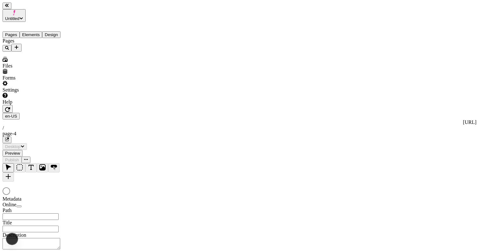
type textarea "test description edit again"
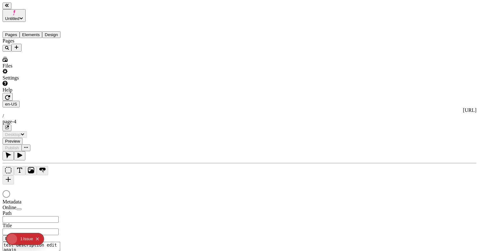
type input "/page-4"
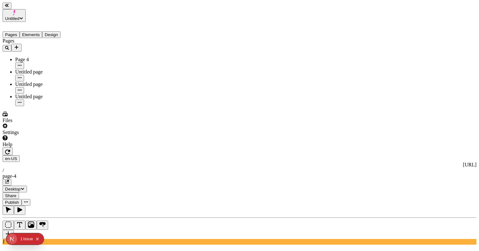
type input "195"
type input "85"
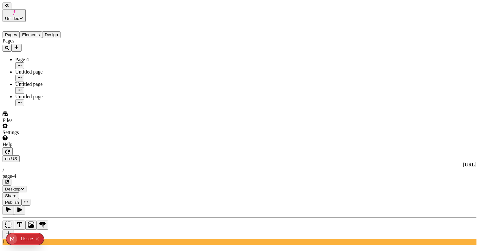
type input "0"
click at [19, 200] on span "Publish" at bounding box center [12, 202] width 14 height 5
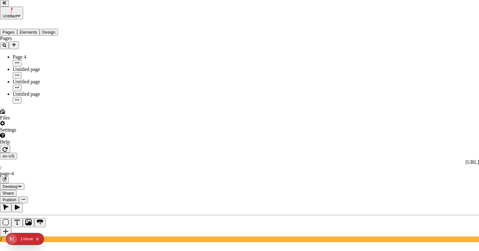
checkbox input "true"
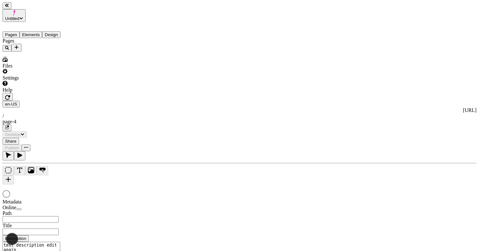
type input "/page-4"
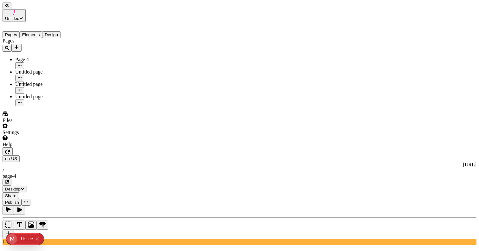
type input "18"
type input "1.5"
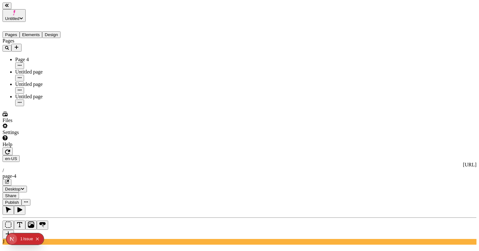
click at [25, 238] on div "Issue" at bounding box center [28, 238] width 10 height 11
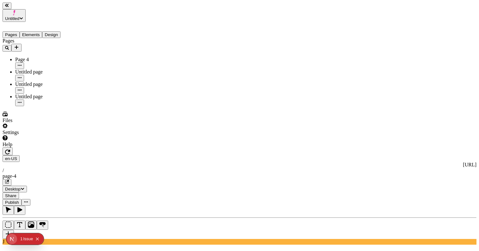
type input "220"
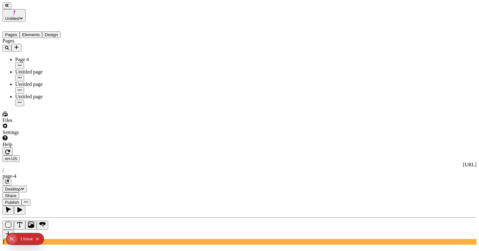
type input "205"
click at [22, 199] on button "Publish" at bounding box center [12, 202] width 19 height 7
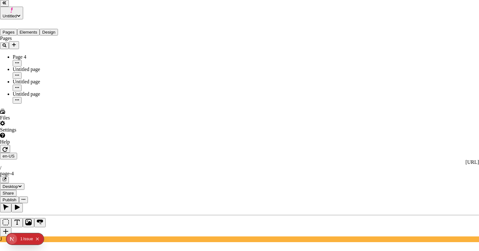
checkbox input "true"
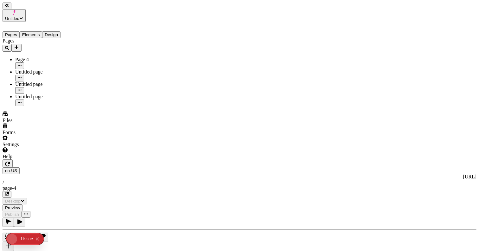
type input "/page-4"
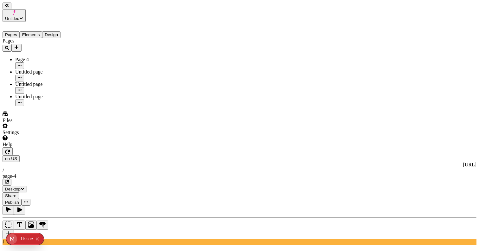
type input "255"
type input "0"
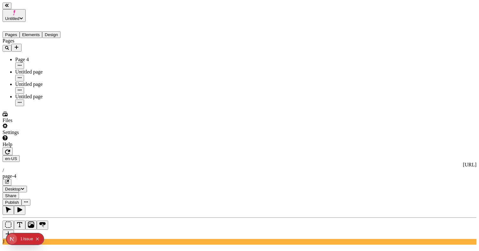
click at [19, 200] on span "Publish" at bounding box center [12, 202] width 14 height 5
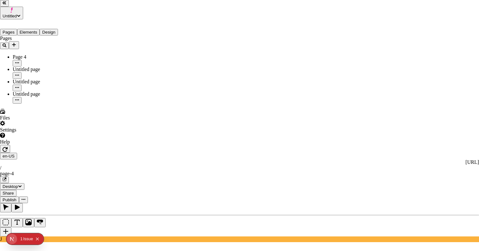
checkbox input "true"
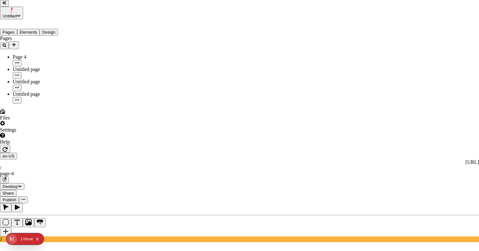
checkbox input "true"
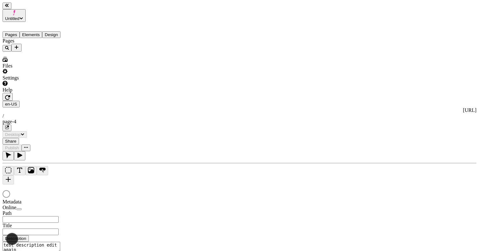
type input "/page-4"
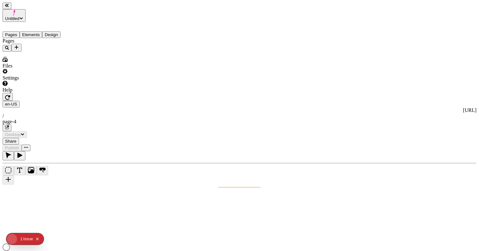
click at [128, 243] on div at bounding box center [240, 247] width 474 height 9
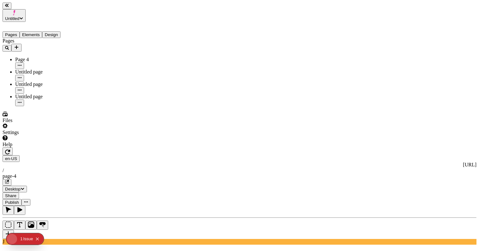
type input "18"
type input "1.5"
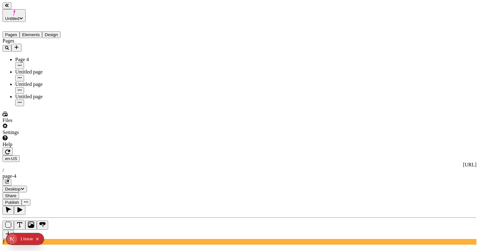
type input "250"
click at [22, 199] on button "Publish" at bounding box center [12, 202] width 19 height 7
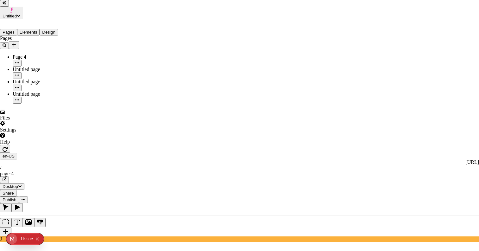
checkbox input "true"
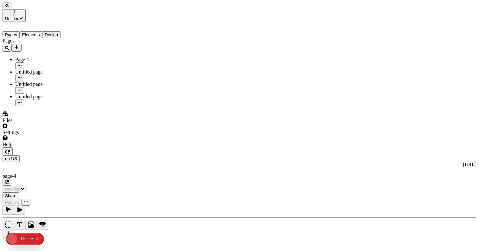
type input "/page-4"
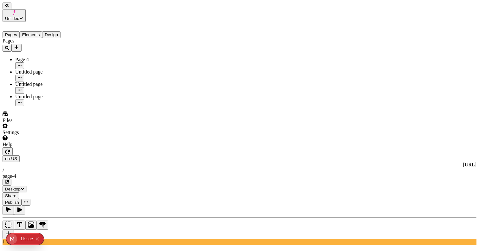
type input "0"
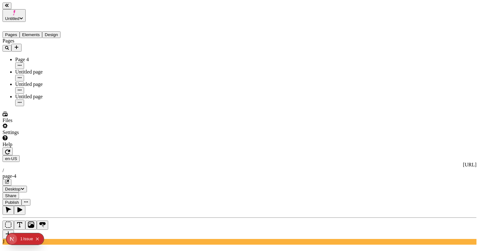
click at [22, 199] on button "Publish" at bounding box center [12, 202] width 19 height 7
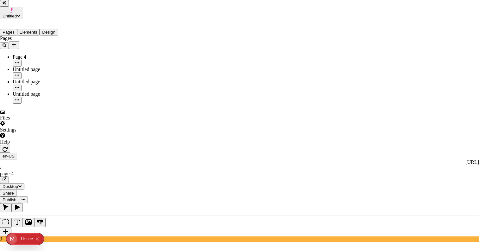
checkbox input "true"
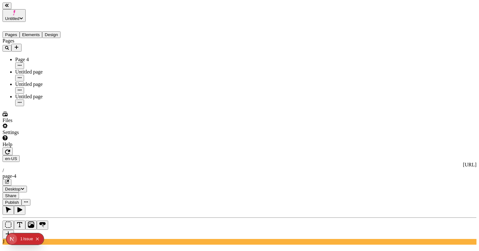
type input "90"
type input "0"
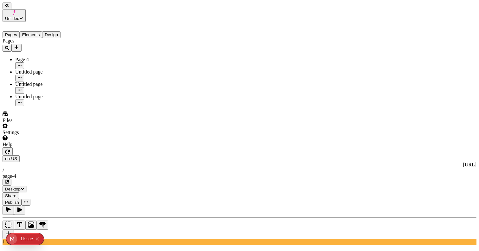
click at [375, 147] on div "en-US http://localhost:3001 / page-4 Desktop Share Publish" at bounding box center [240, 176] width 474 height 58
click at [19, 200] on span "Publish" at bounding box center [12, 202] width 14 height 5
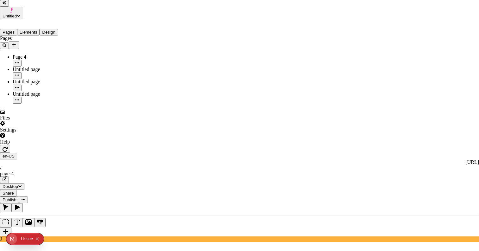
checkbox input "true"
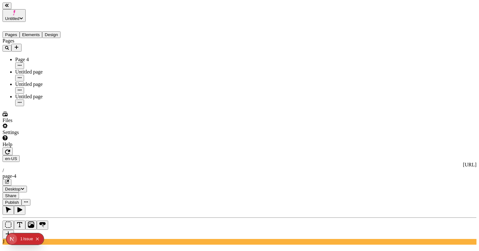
type input "275"
type input "105"
type input "0"
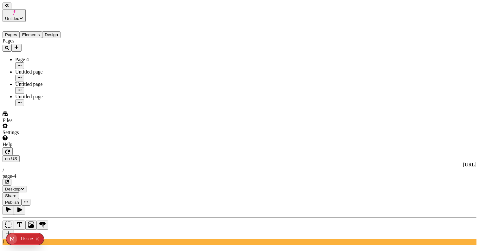
click at [19, 200] on span "Publish" at bounding box center [12, 202] width 14 height 5
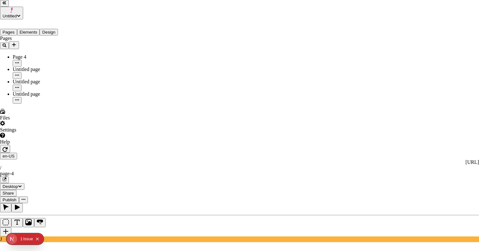
checkbox input "true"
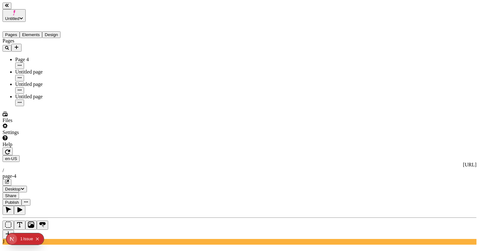
click at [9, 180] on icon "button" at bounding box center [7, 182] width 4 height 4
type input "205"
type input "0"
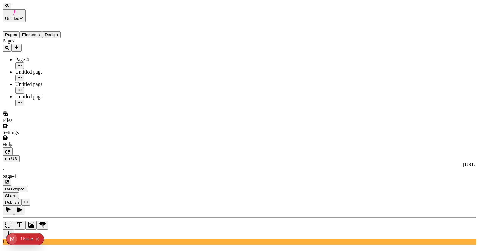
click at [19, 200] on span "Publish" at bounding box center [12, 202] width 14 height 5
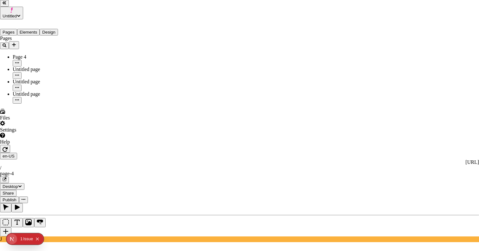
checkbox input "true"
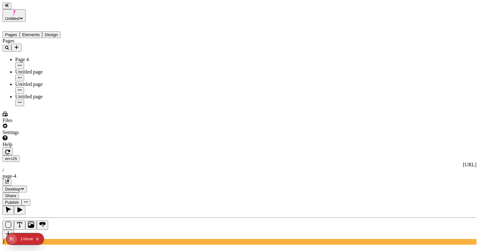
type input "255"
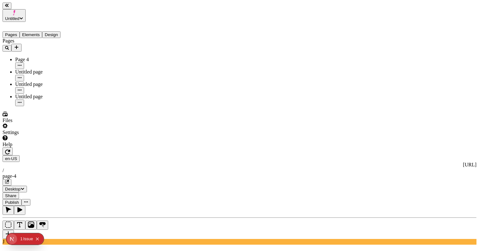
click at [22, 199] on button "Publish" at bounding box center [12, 202] width 19 height 7
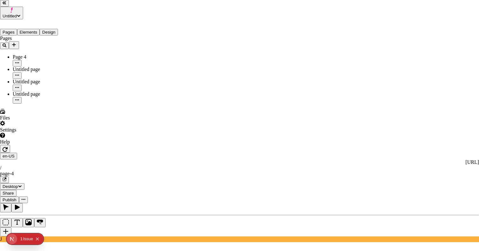
checkbox input "true"
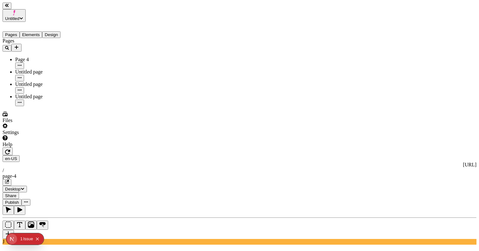
type input "270"
type input "245"
type input "75"
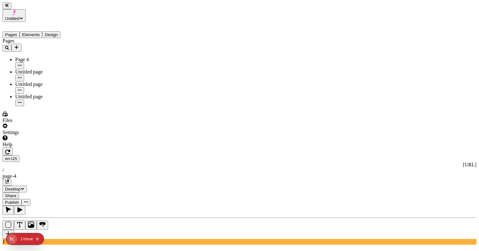
click at [19, 200] on span "Publish" at bounding box center [12, 202] width 14 height 5
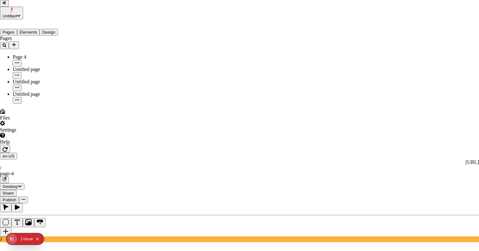
checkbox input "true"
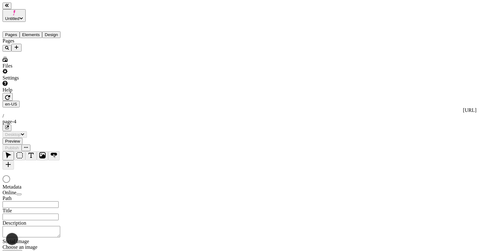
type textarea "test description edit again"
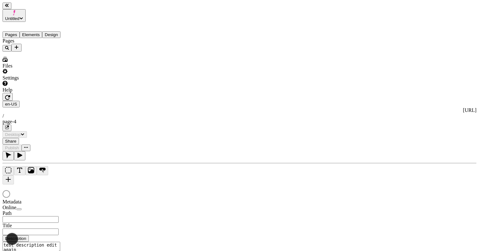
type input "/page-4"
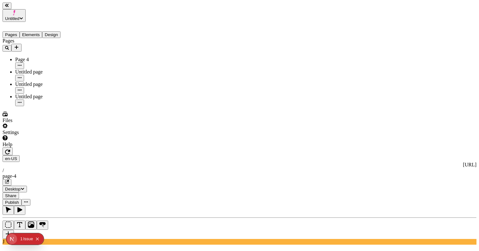
type input "245"
type input "50"
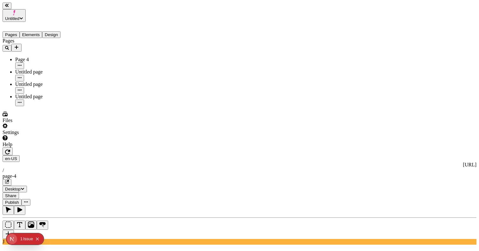
click at [19, 200] on span "Publish" at bounding box center [12, 202] width 14 height 5
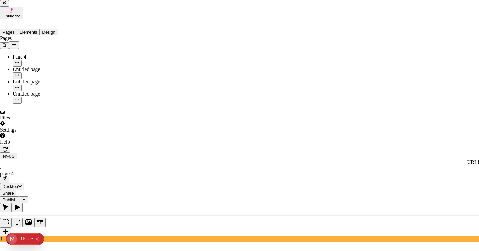
checkbox input "true"
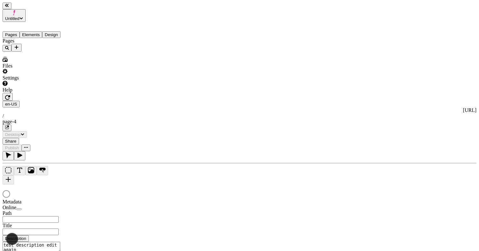
type input "/page-4"
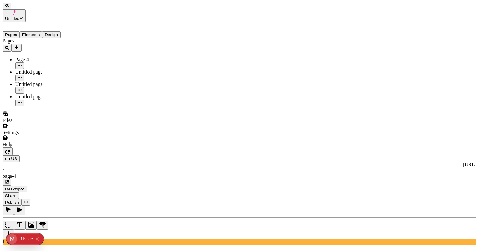
type input "18"
type input "1.5"
click at [14, 230] on button "button" at bounding box center [8, 234] width 11 height 9
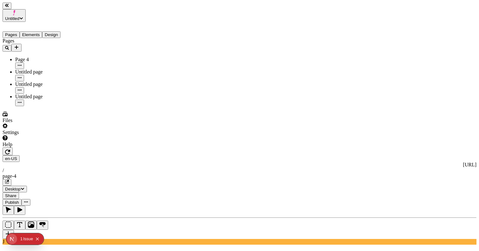
scroll to position [0, 0]
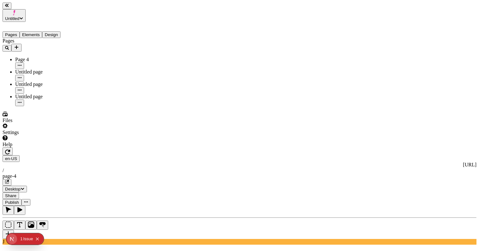
click at [13, 147] on button "button" at bounding box center [8, 151] width 10 height 8
click at [22, 207] on icon "button" at bounding box center [19, 209] width 5 height 5
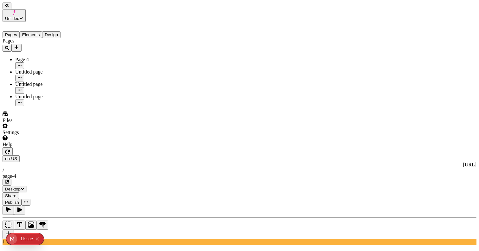
click at [14, 206] on button "button" at bounding box center [8, 210] width 11 height 9
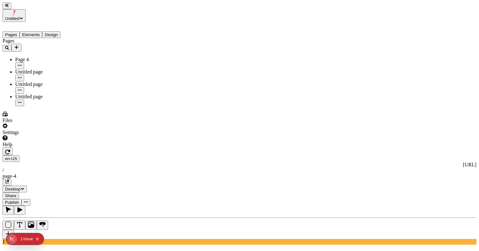
click at [396, 132] on div "Inheriting base settings Inheriting base settings" at bounding box center [374, 130] width 46 height 6
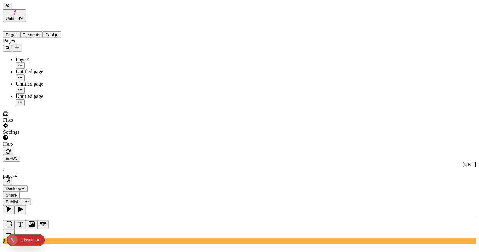
scroll to position [0, 9]
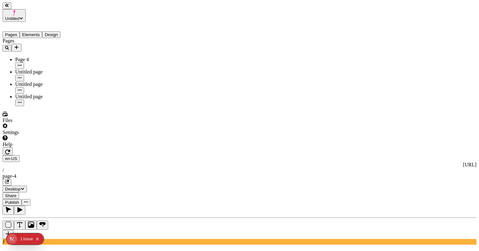
drag, startPoint x: 365, startPoint y: 103, endPoint x: 332, endPoint y: 103, distance: 33.9
click at [332, 100] on div "Inheriting base settings" at bounding box center [345, 98] width 46 height 6
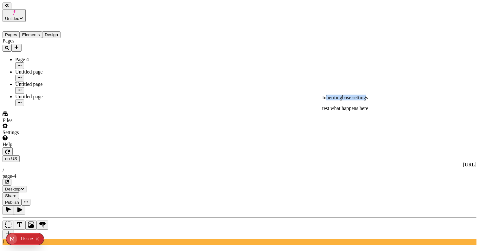
click at [332, 100] on div "Inheriting base settings" at bounding box center [345, 98] width 46 height 6
drag, startPoint x: 332, startPoint y: 103, endPoint x: 373, endPoint y: 103, distance: 41.5
click at [368, 100] on div "Inheriting base settings" at bounding box center [345, 98] width 46 height 6
